Goal: Task Accomplishment & Management: Complete application form

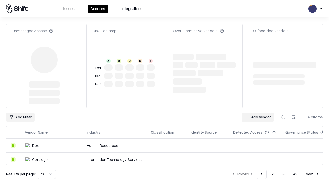
click at [257, 112] on link "Add Vendor" at bounding box center [258, 116] width 32 height 9
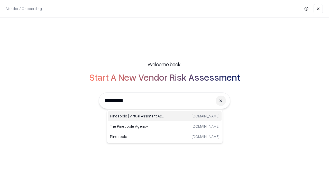
click at [165, 116] on div "Pineapple | Virtual Assistant Agency [DOMAIN_NAME]" at bounding box center [164, 116] width 113 height 10
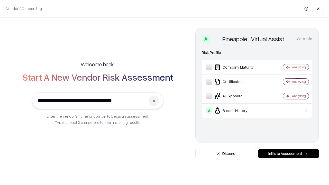
type input "**********"
click at [288, 154] on button "Initiate Assessment" at bounding box center [288, 153] width 60 height 9
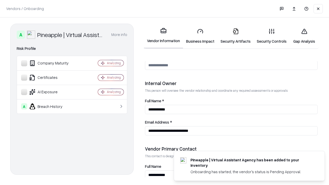
scroll to position [266, 0]
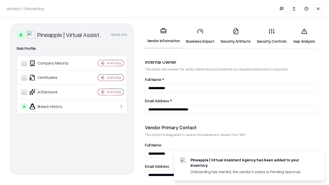
click at [200, 36] on link "Business Impact" at bounding box center [200, 36] width 34 height 24
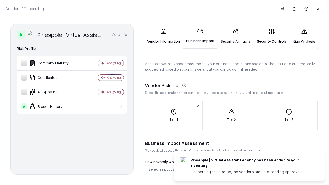
click at [304, 36] on link "Gap Analysis" at bounding box center [303, 36] width 29 height 24
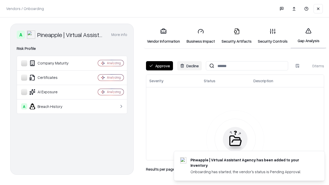
click at [159, 66] on button "Approve" at bounding box center [159, 65] width 27 height 9
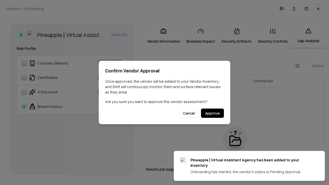
click at [212, 113] on button "Approve" at bounding box center [212, 113] width 23 height 9
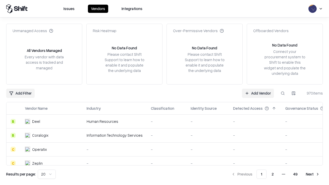
type input "**********"
click at [257, 93] on link "Add Vendor" at bounding box center [258, 93] width 32 height 9
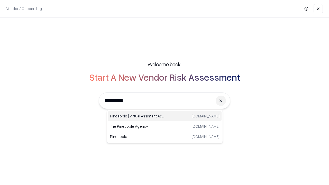
click at [165, 116] on div "Pineapple | Virtual Assistant Agency [DOMAIN_NAME]" at bounding box center [164, 116] width 113 height 10
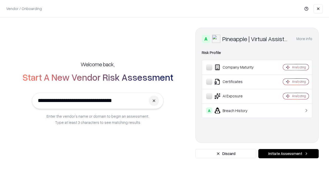
type input "**********"
click at [288, 154] on button "Initiate Assessment" at bounding box center [288, 153] width 60 height 9
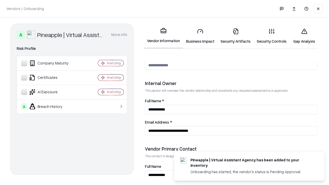
scroll to position [266, 0]
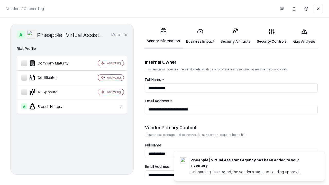
click at [304, 36] on link "Gap Analysis" at bounding box center [303, 36] width 29 height 24
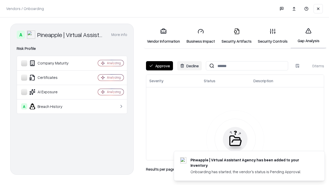
click at [159, 66] on button "Approve" at bounding box center [159, 65] width 27 height 9
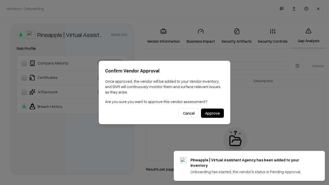
click at [212, 113] on button "Approve" at bounding box center [212, 113] width 23 height 9
